Goal: Transaction & Acquisition: Book appointment/travel/reservation

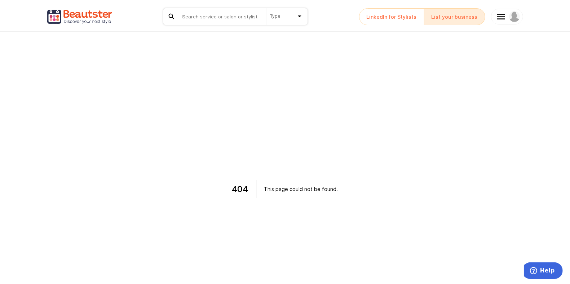
click at [291, 96] on div "404 This page could not be found ." at bounding box center [285, 189] width 570 height 284
click at [92, 16] on img at bounding box center [79, 17] width 65 height 22
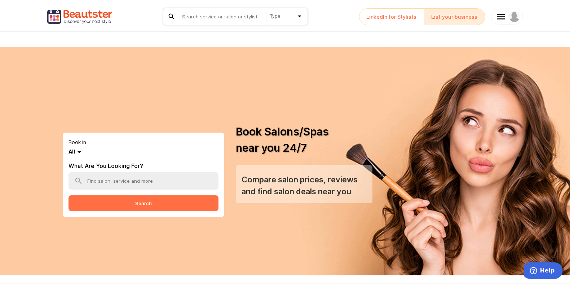
click at [503, 18] on icon at bounding box center [501, 17] width 10 height 10
click at [499, 14] on icon at bounding box center [501, 16] width 8 height 5
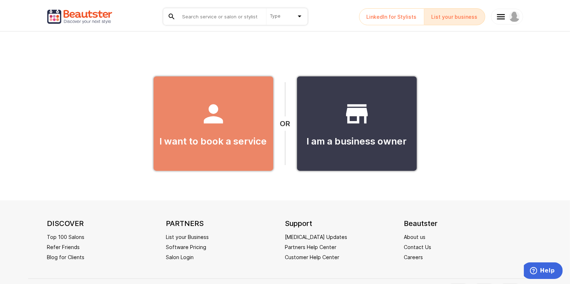
click at [237, 138] on div "I want to book a service" at bounding box center [214, 123] width 120 height 94
